Goal: Task Accomplishment & Management: Use online tool/utility

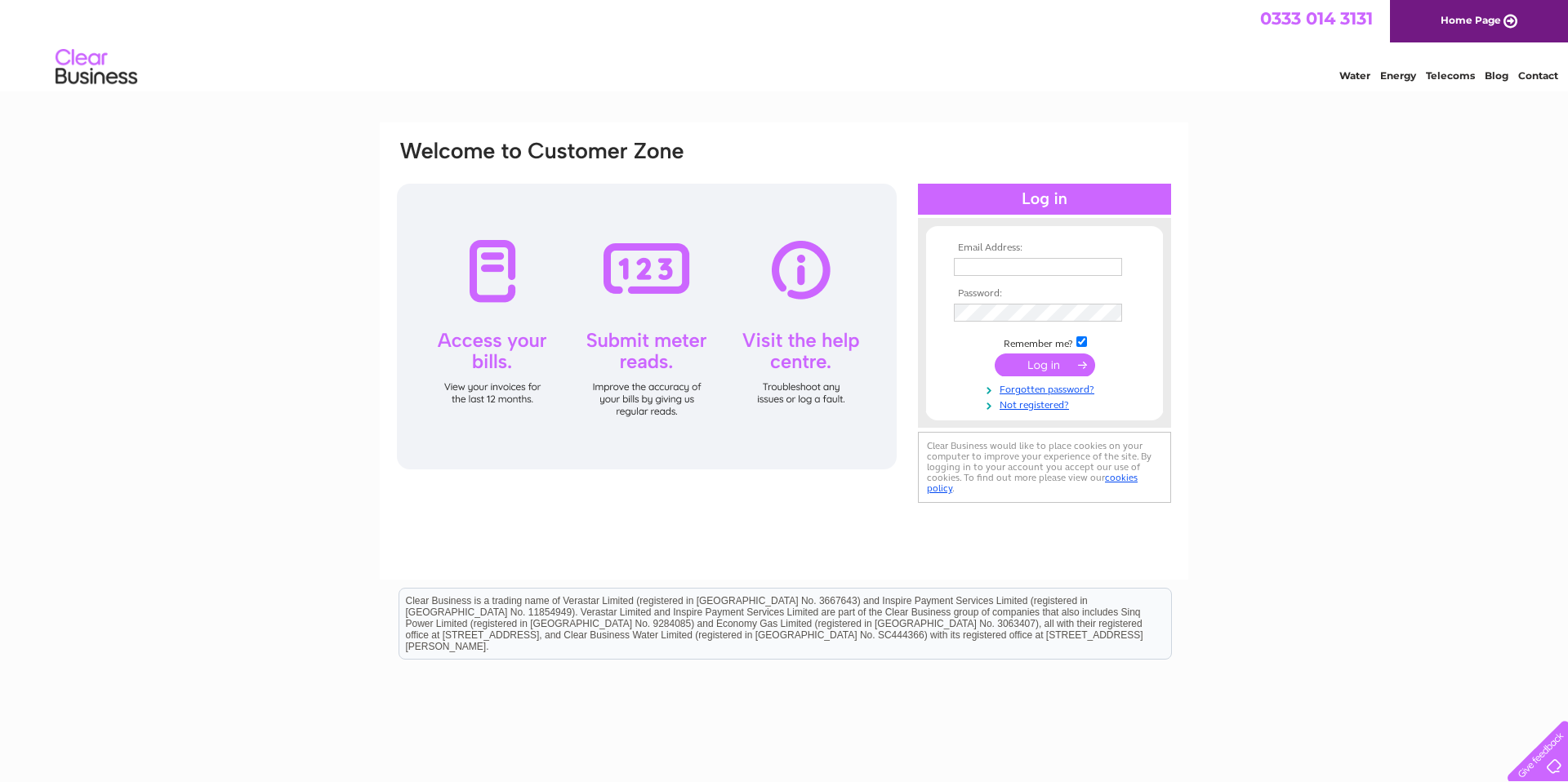
type input "miles@acornscirencester.com"
click at [1042, 367] on input "submit" at bounding box center [1045, 365] width 100 height 23
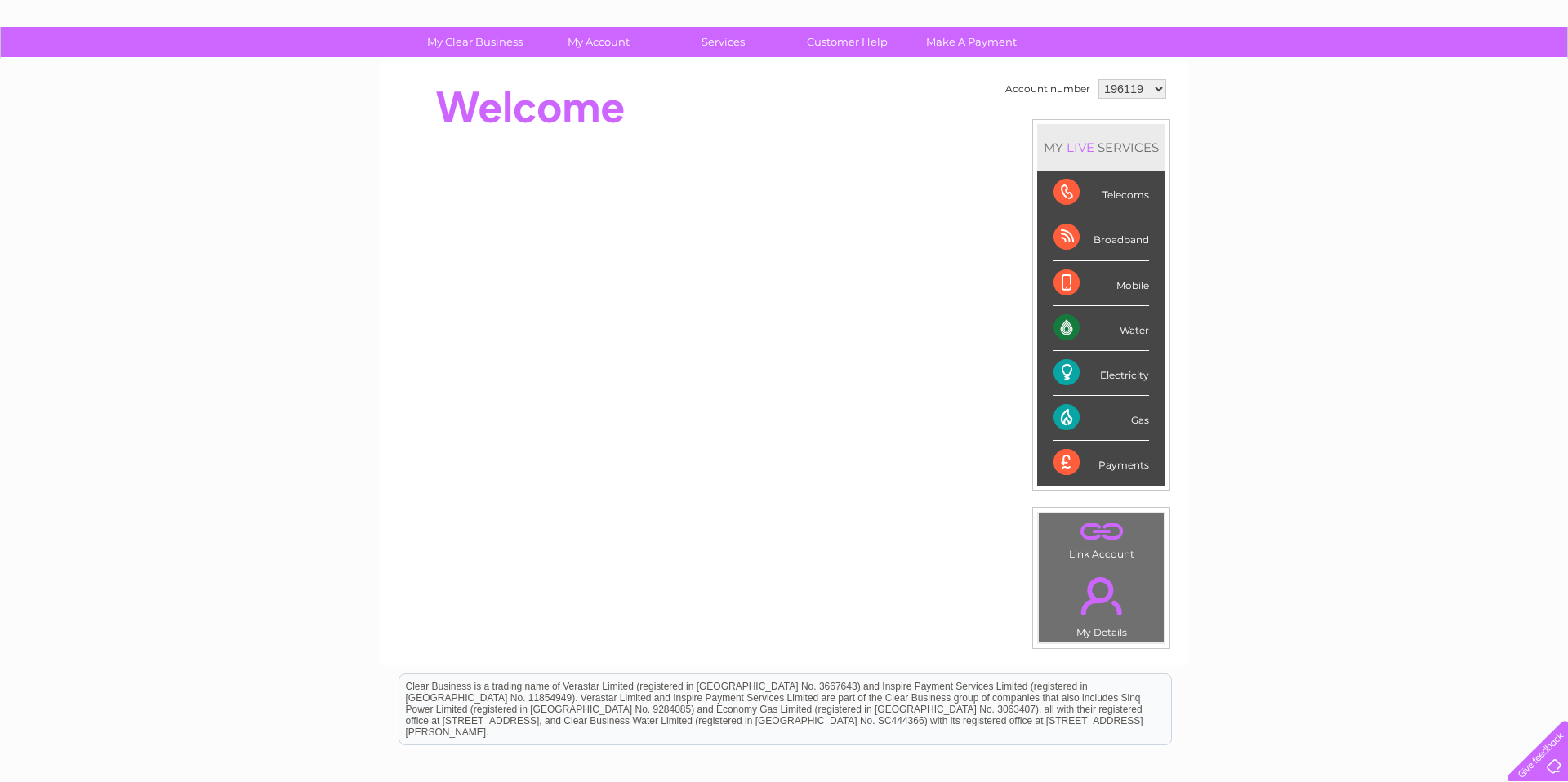
scroll to position [93, 0]
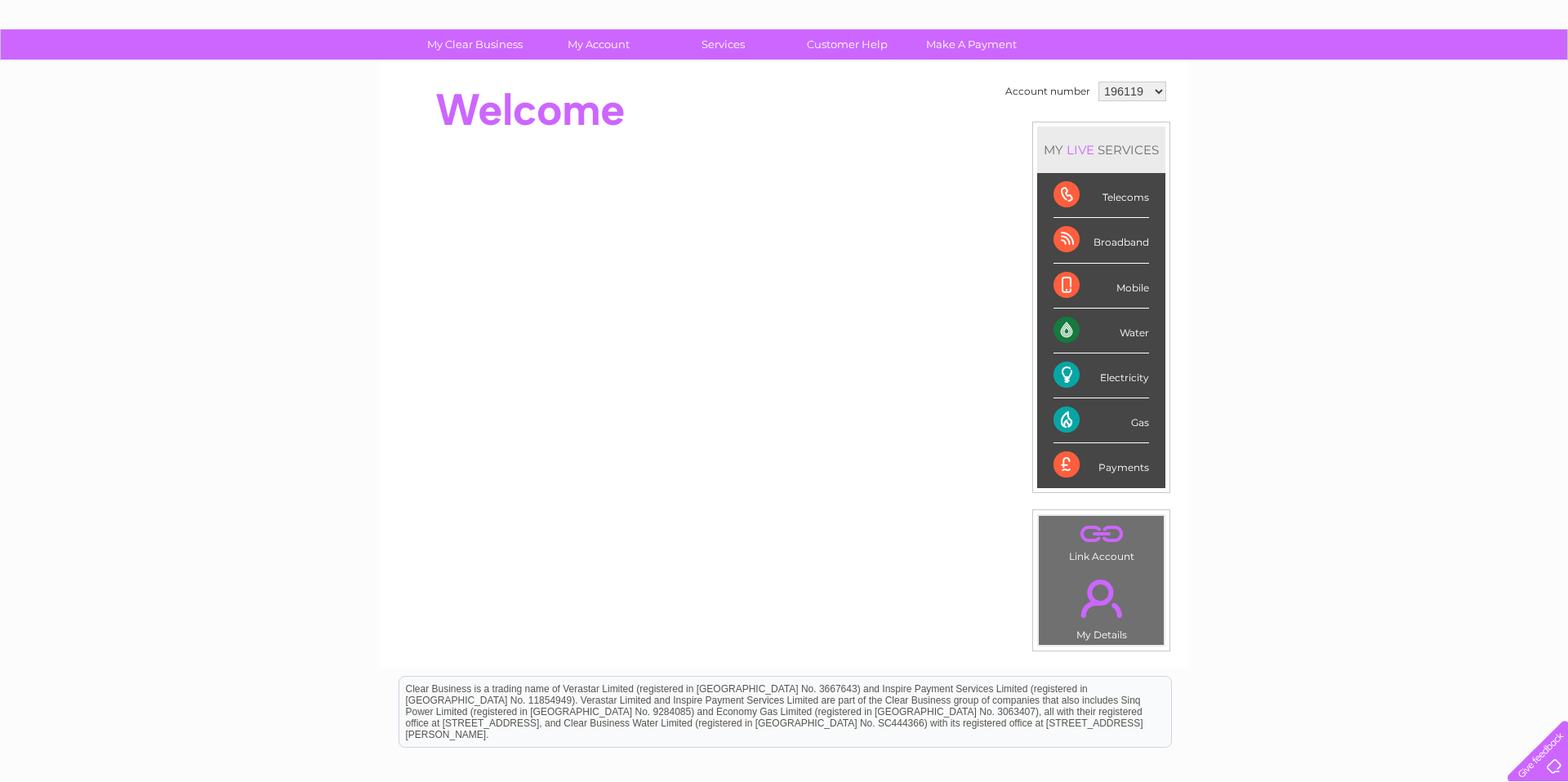
click at [1093, 334] on div "Water" at bounding box center [1102, 331] width 95 height 45
click at [1070, 333] on div "Water" at bounding box center [1102, 331] width 95 height 45
click at [1151, 335] on li "Water" at bounding box center [1102, 331] width 128 height 45
click at [1132, 336] on div "Water" at bounding box center [1102, 331] width 95 height 45
click at [1062, 334] on div "Water" at bounding box center [1102, 331] width 95 height 45
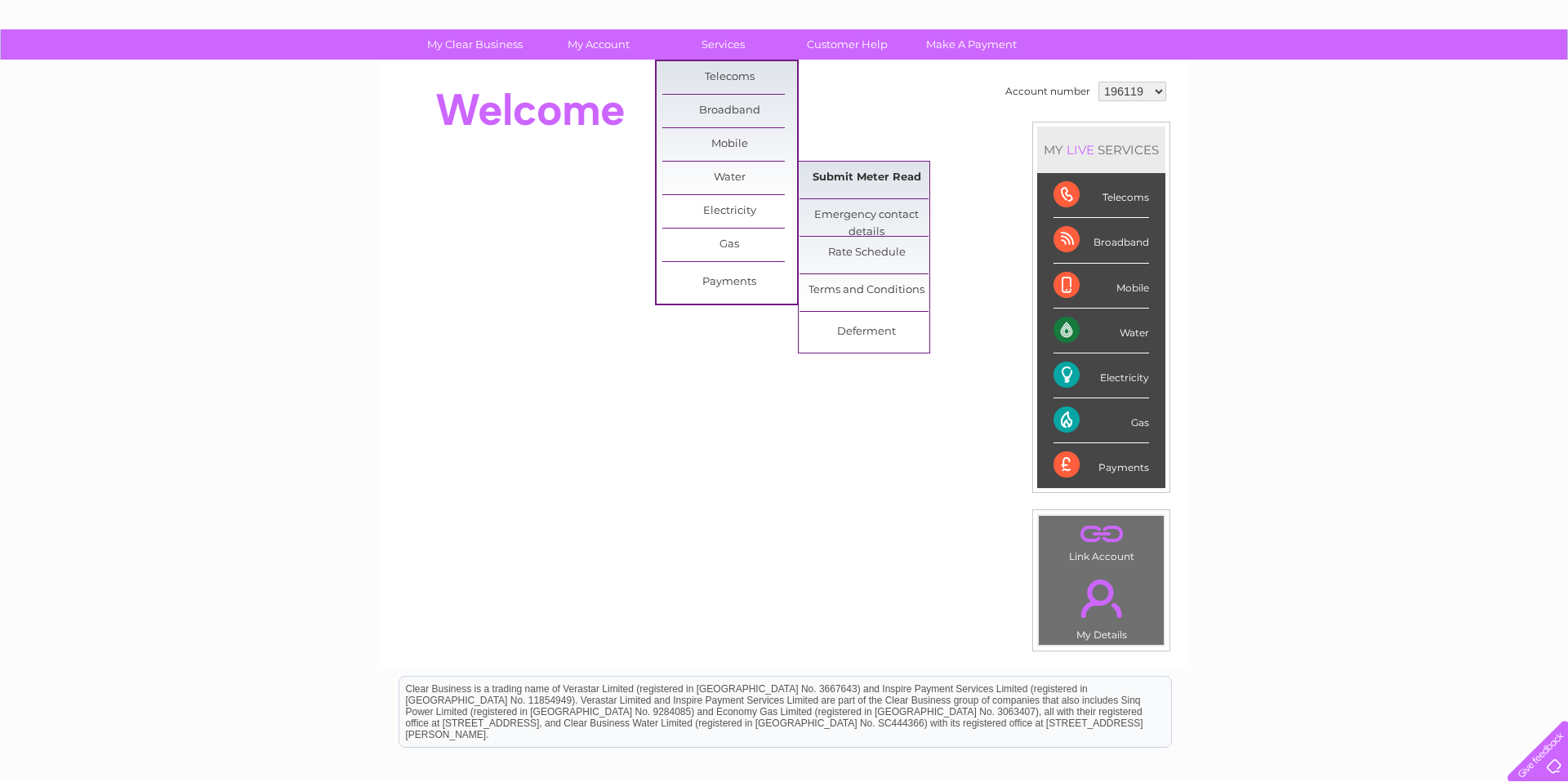
click at [875, 181] on link "Submit Meter Read" at bounding box center [867, 178] width 135 height 33
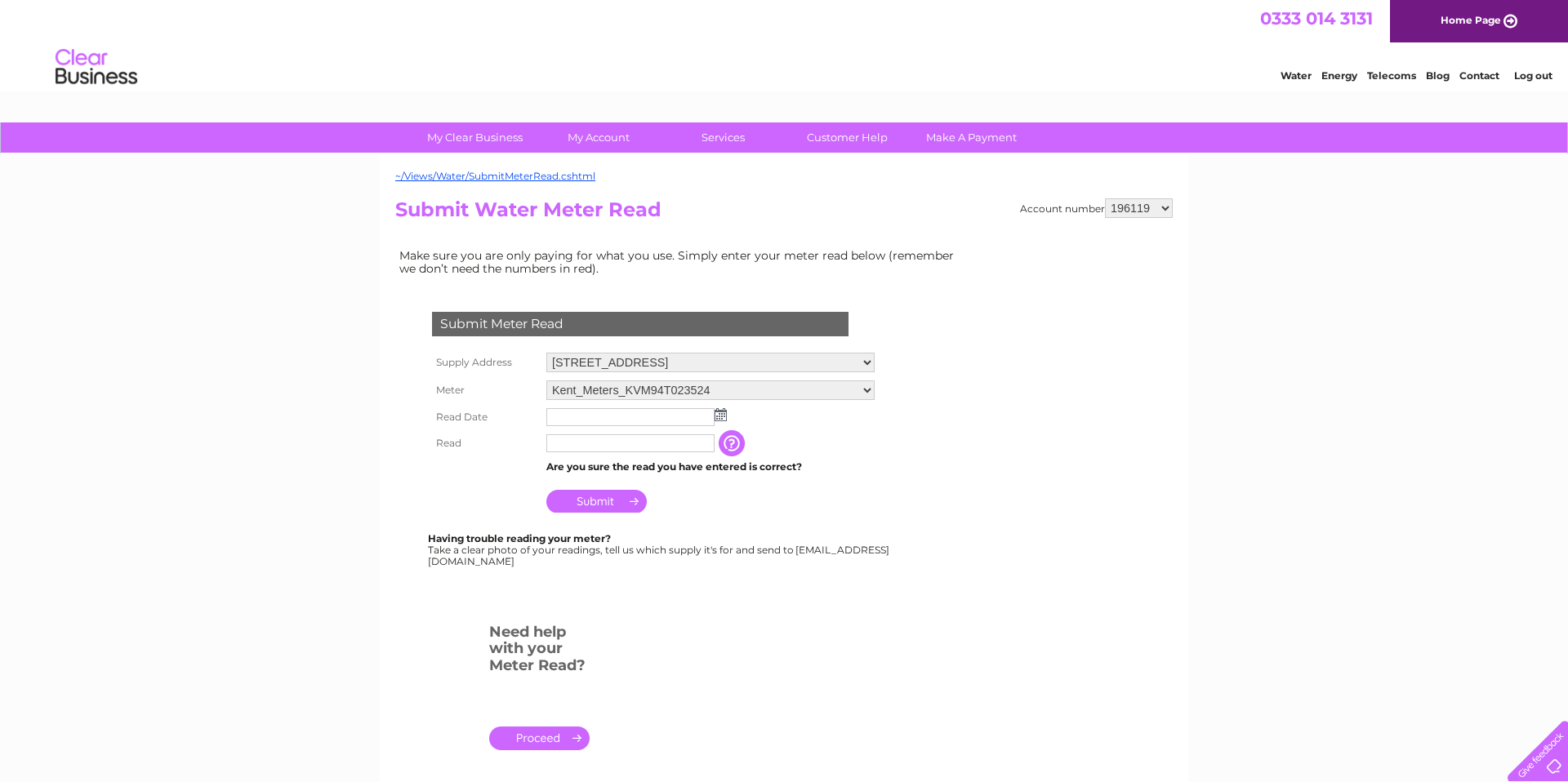
click at [865, 366] on select "[STREET_ADDRESS][GEOGRAPHIC_DATA][STREET_ADDRESS]" at bounding box center [710, 363] width 328 height 20
select select "576089"
click at [546, 353] on select "[STREET_ADDRESS][GEOGRAPHIC_DATA][STREET_ADDRESS]" at bounding box center [710, 363] width 328 height 21
click at [865, 366] on select "2-4 Park Street, Cirencester, Gloucestershire, GL7 2BN 10 Park Street, Cirences…" at bounding box center [710, 363] width 328 height 20
click at [893, 569] on form "Submit Meter Read Supply Address 2-4 Park Street, Cirencester, Gloucestershire,…" at bounding box center [680, 539] width 572 height 519
